Goal: Find specific page/section

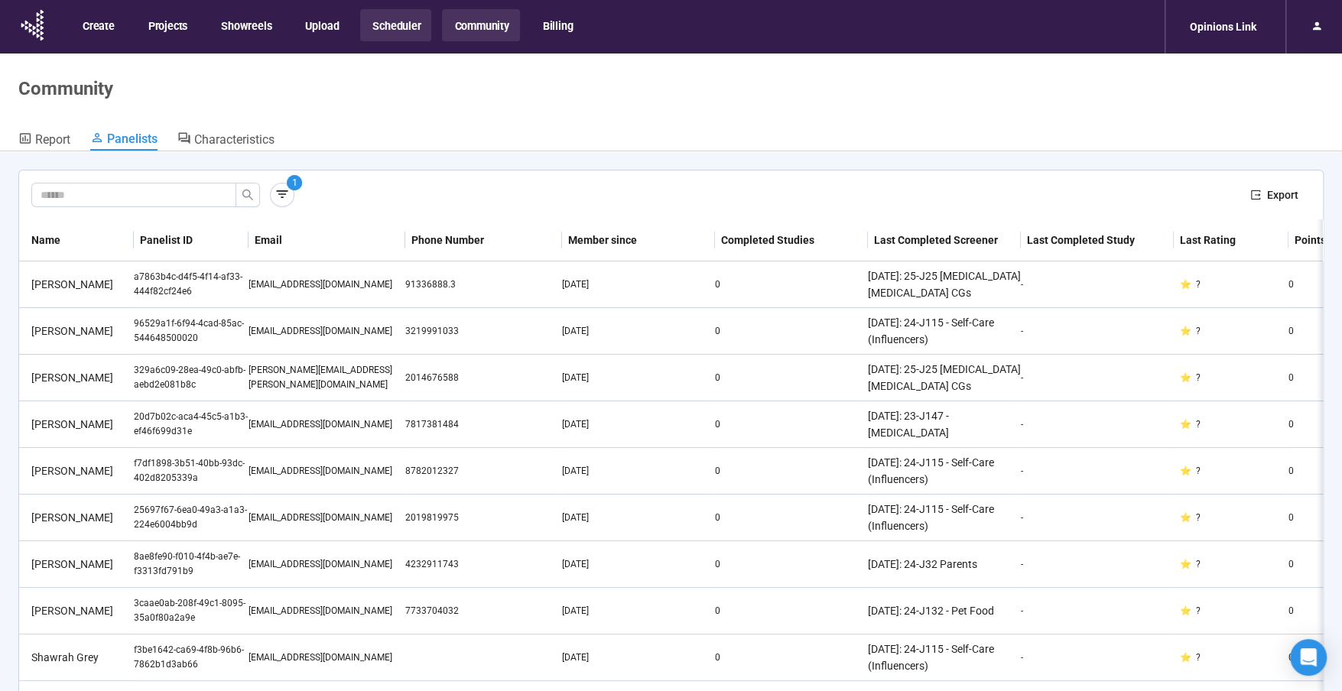
click at [395, 28] on button "Scheduler" at bounding box center [395, 25] width 71 height 32
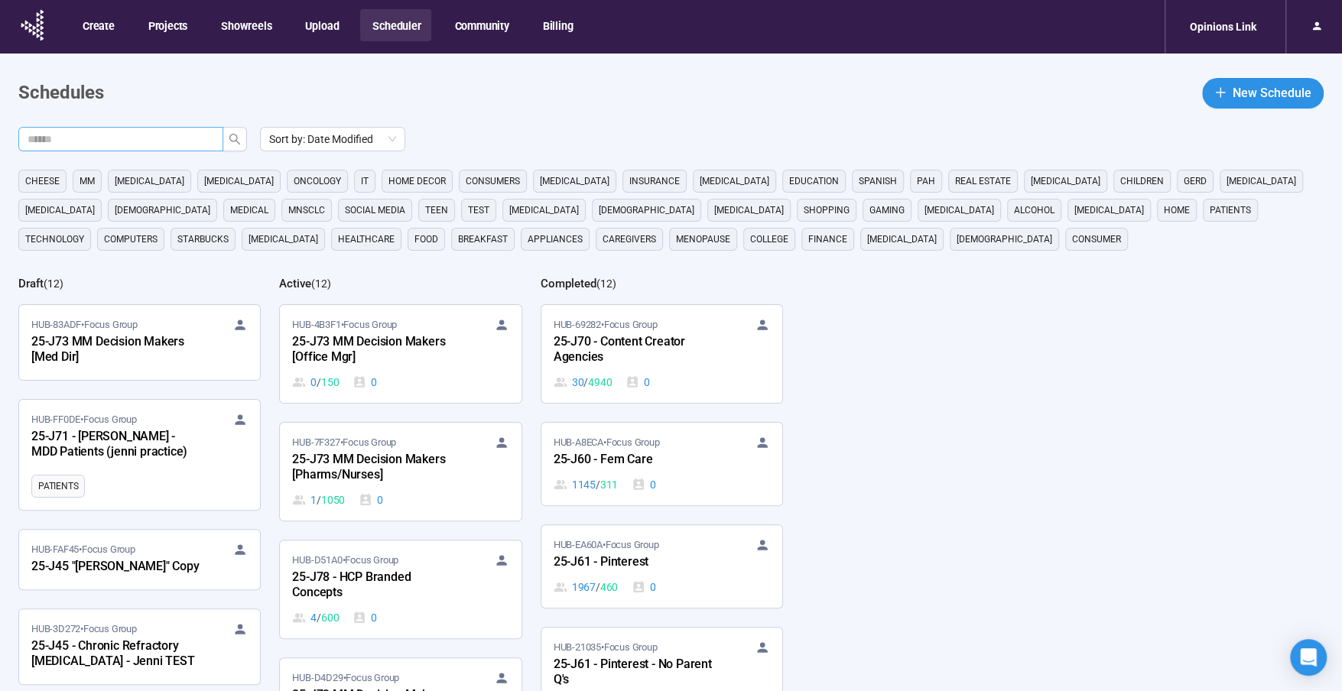
click at [149, 141] on input "text" at bounding box center [115, 139] width 174 height 17
click at [236, 138] on icon "search" at bounding box center [234, 139] width 11 height 11
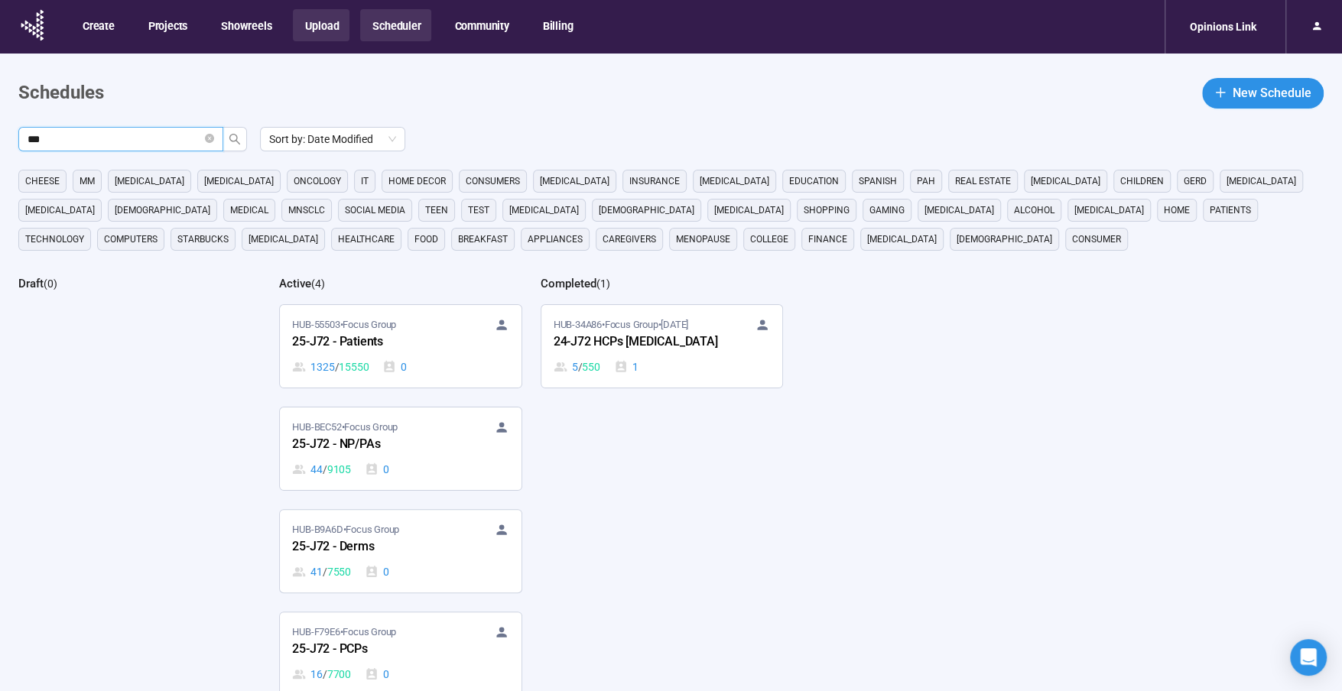
type input "***"
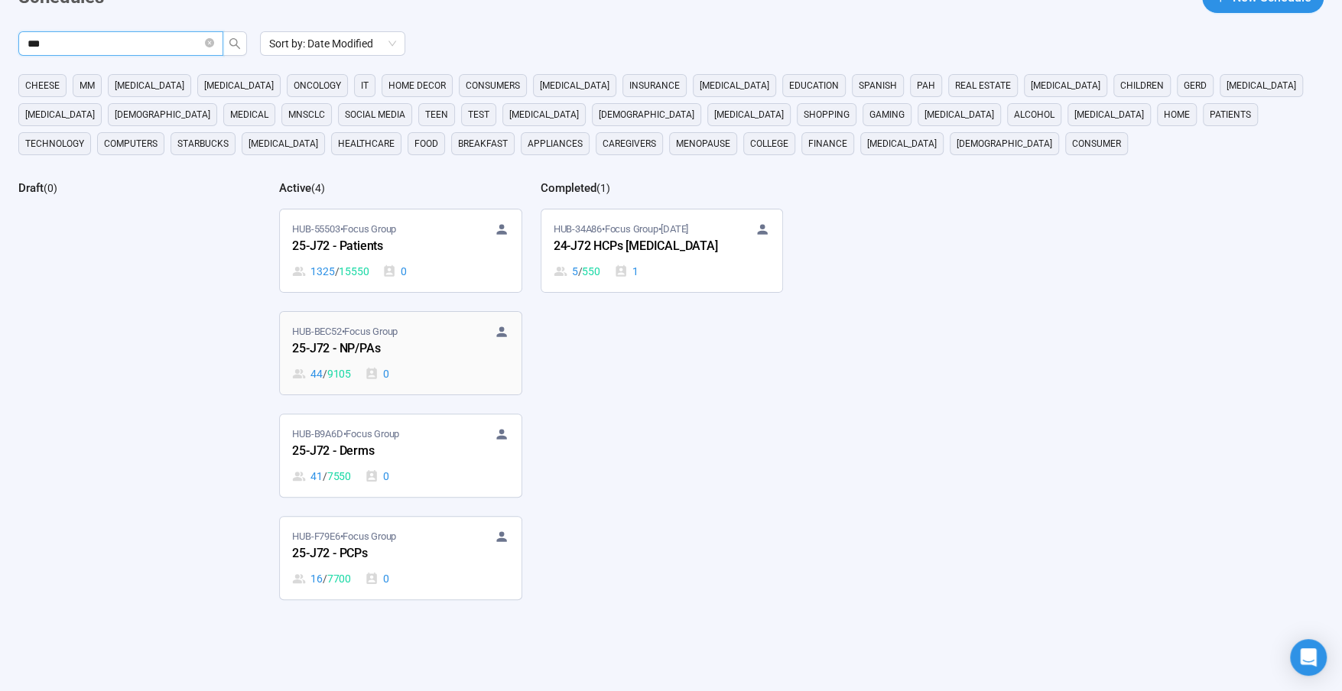
scroll to position [125, 0]
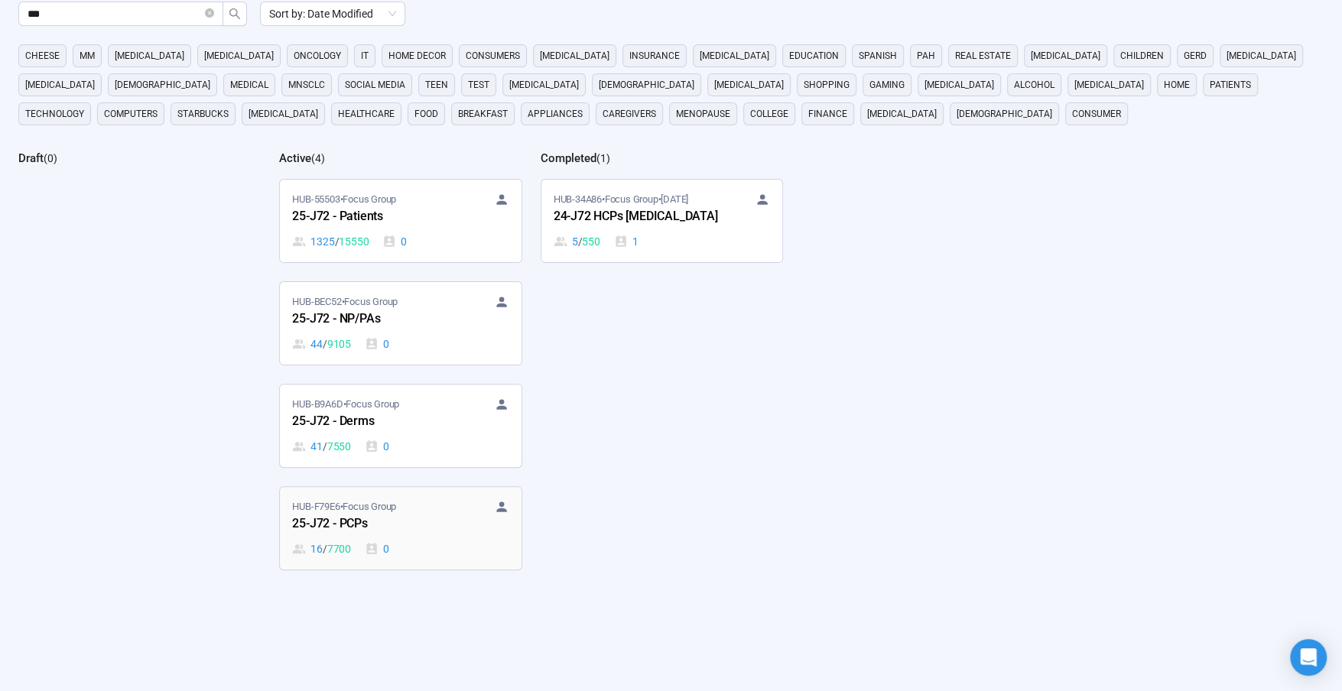
click at [358, 517] on div "25-J72 - PCPs" at bounding box center [376, 525] width 168 height 20
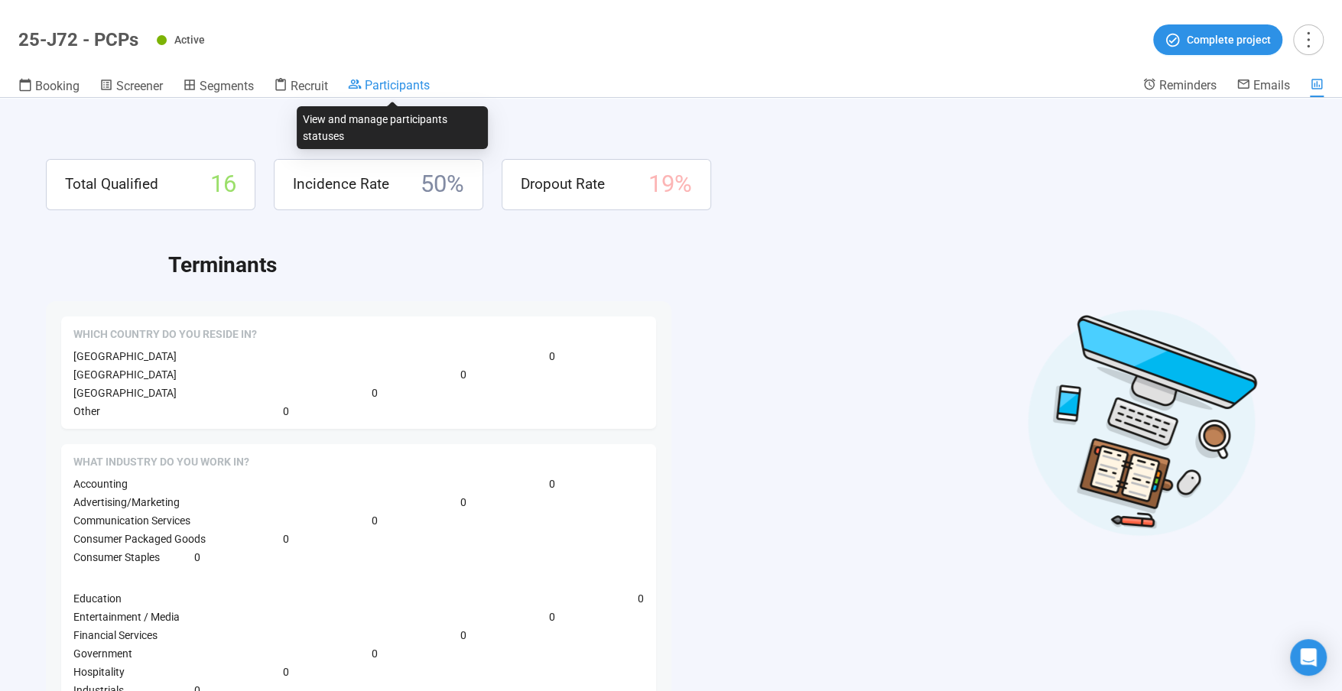
click at [412, 83] on span "Participants" at bounding box center [397, 85] width 65 height 15
